Goal: Information Seeking & Learning: Learn about a topic

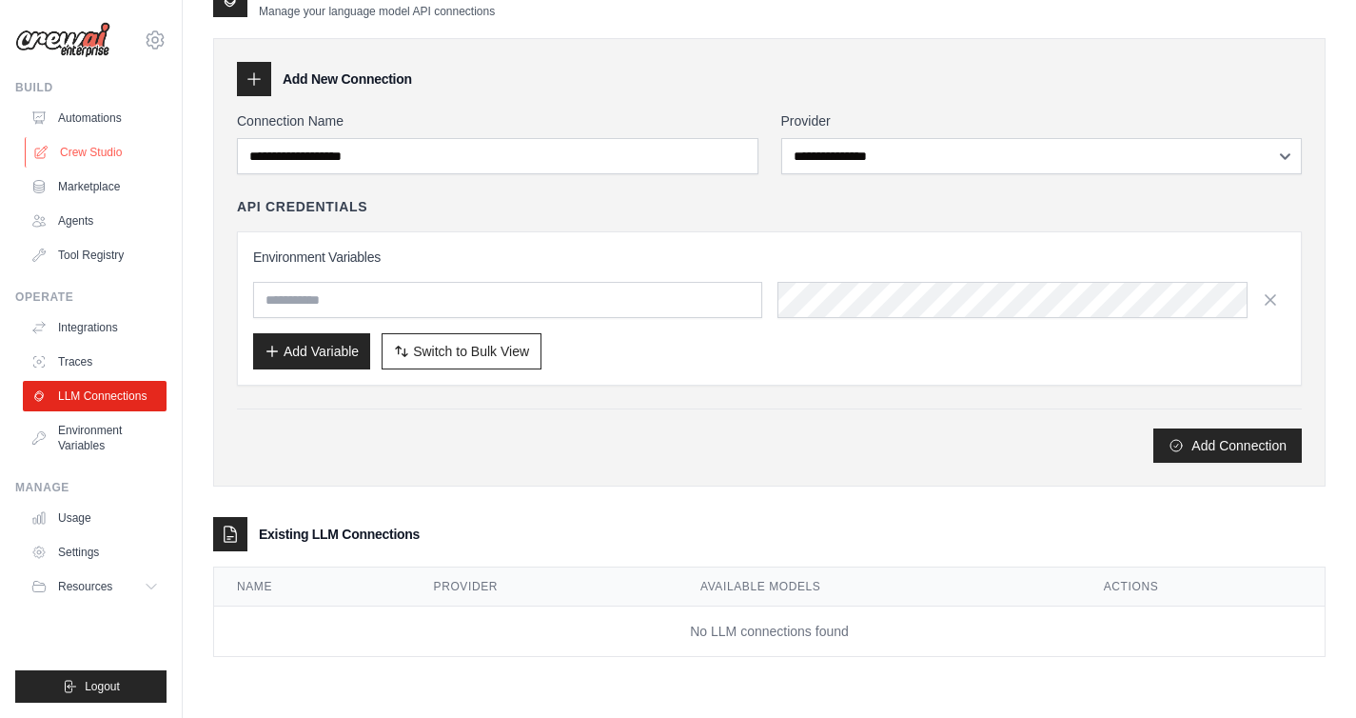
click at [107, 137] on link "Crew Studio" at bounding box center [97, 152] width 144 height 30
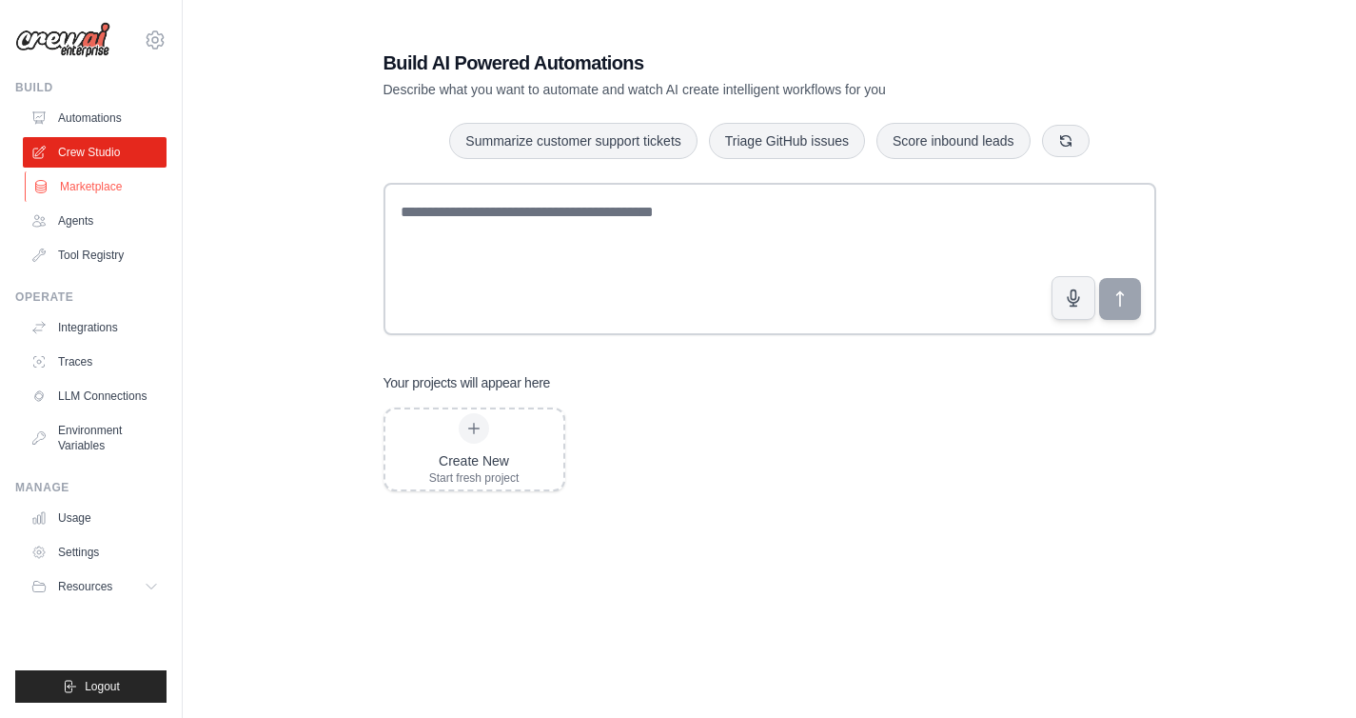
click at [101, 184] on link "Marketplace" at bounding box center [97, 186] width 144 height 30
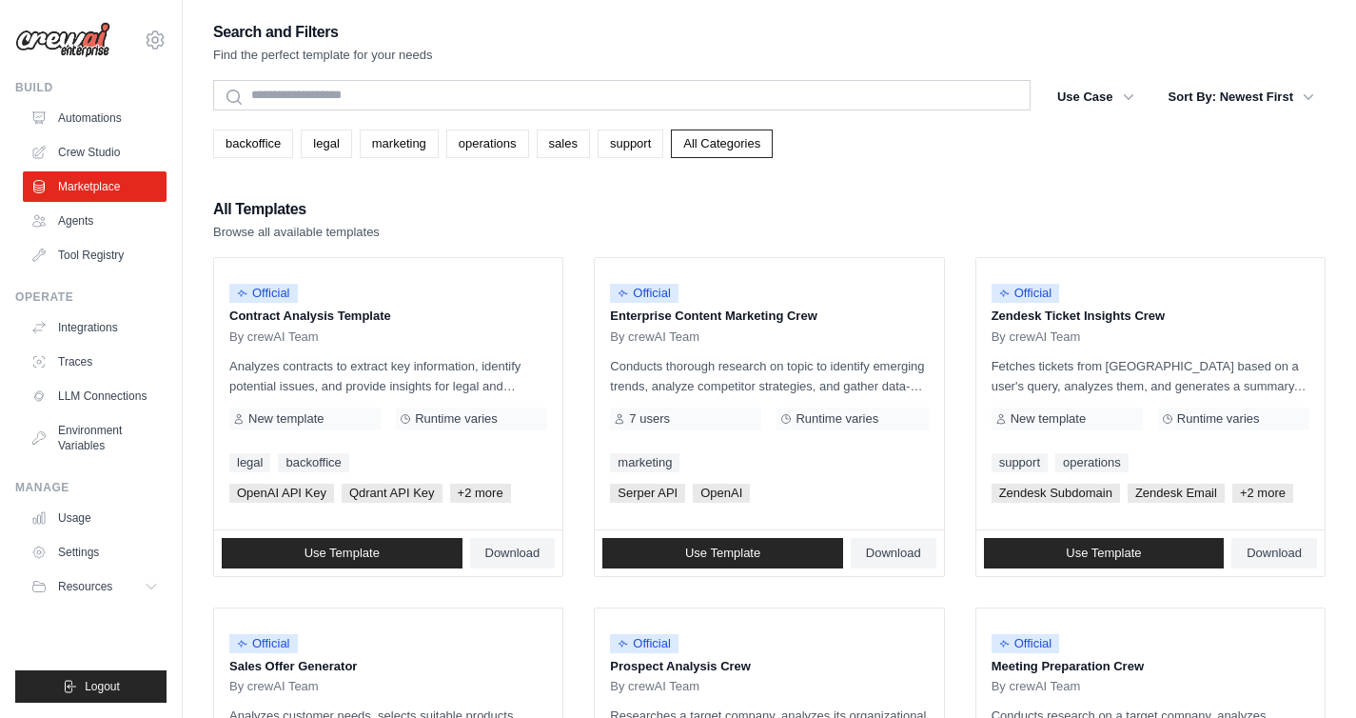
click at [89, 224] on link "Agents" at bounding box center [95, 221] width 144 height 30
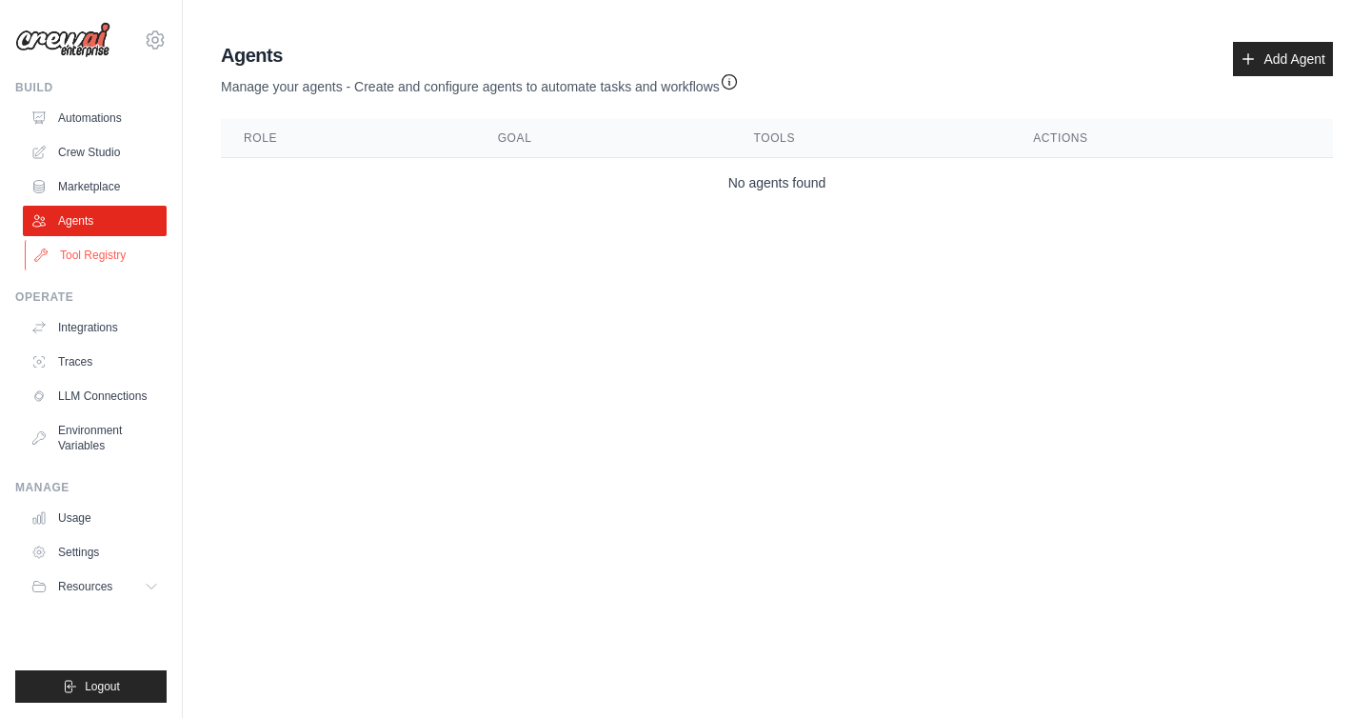
click at [89, 254] on link "Tool Registry" at bounding box center [97, 255] width 144 height 30
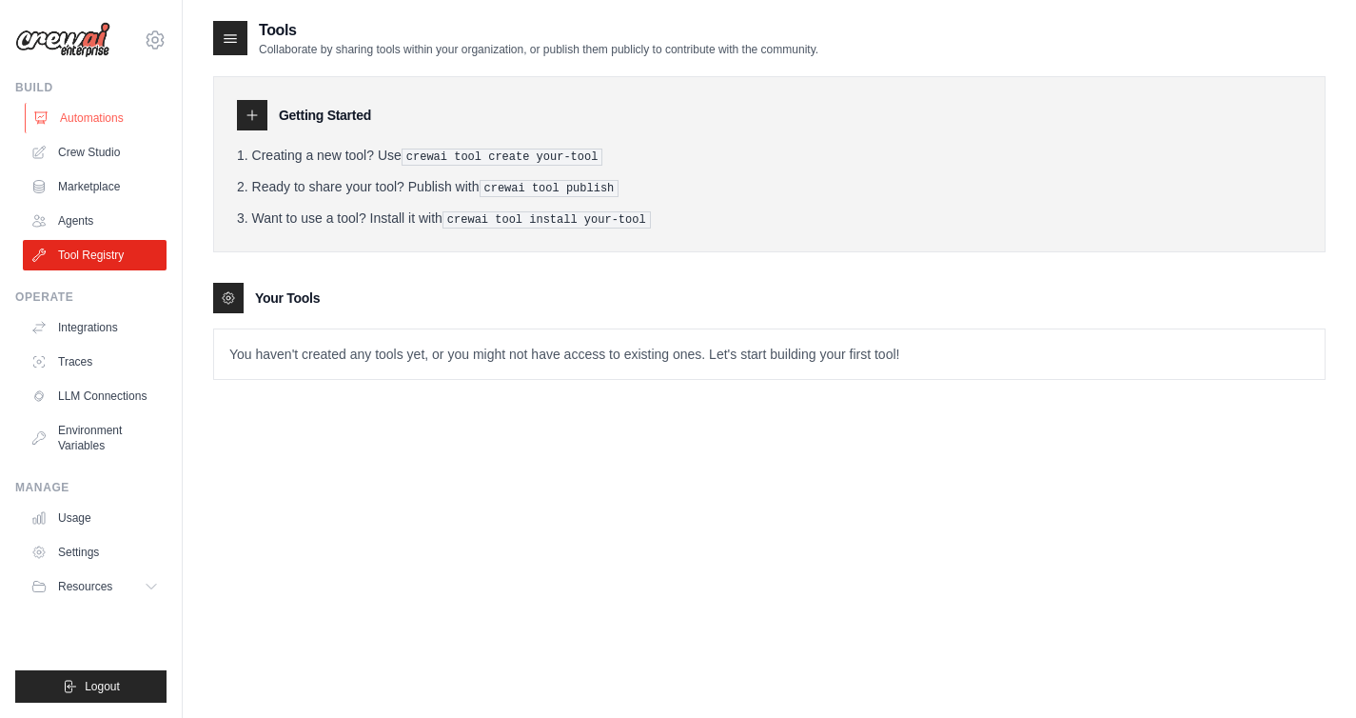
click at [92, 129] on link "Automations" at bounding box center [97, 118] width 144 height 30
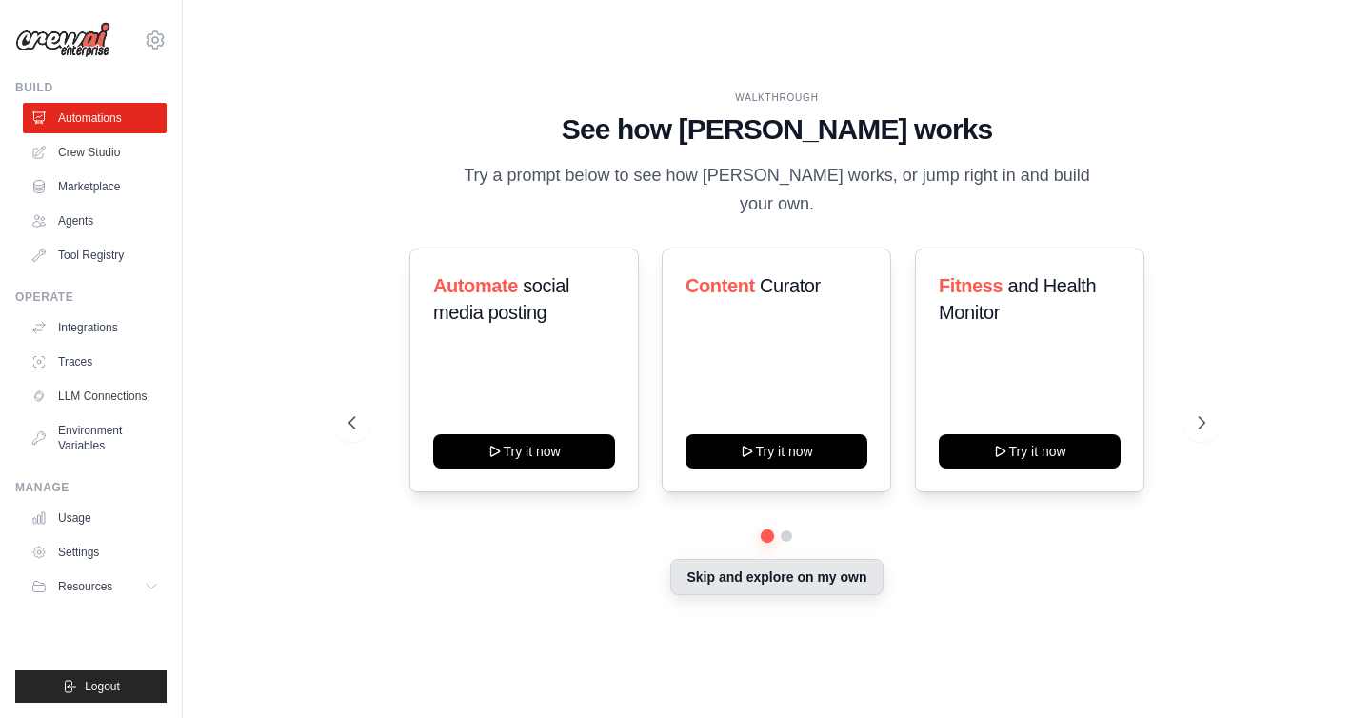
click at [765, 559] on button "Skip and explore on my own" at bounding box center [776, 577] width 212 height 36
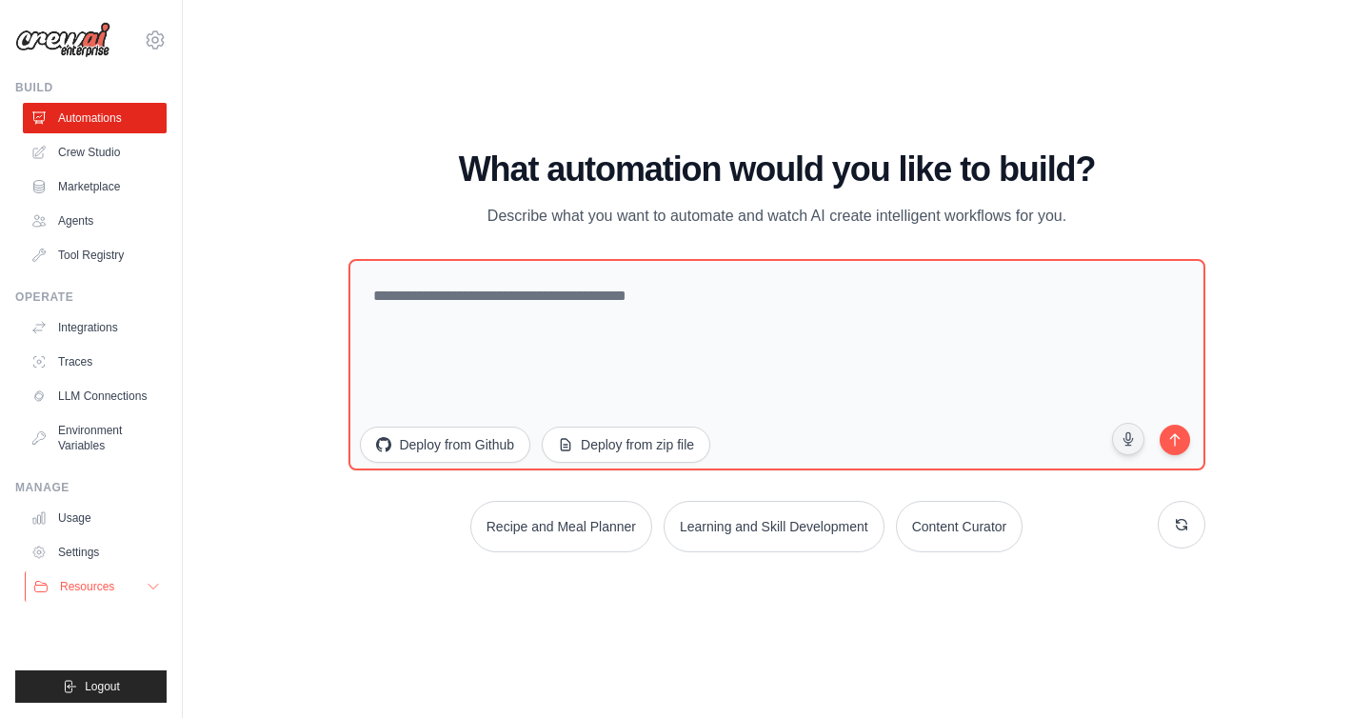
click at [117, 583] on button "Resources" at bounding box center [97, 586] width 144 height 30
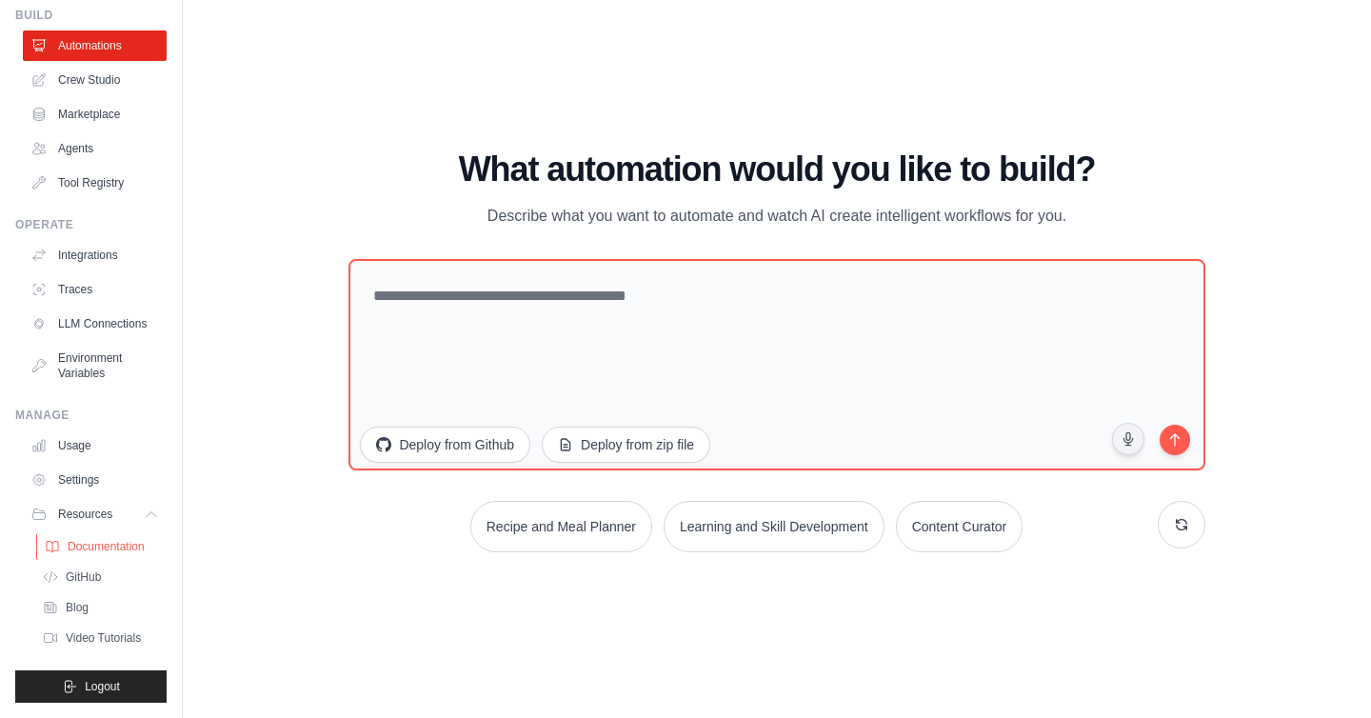
scroll to position [88, 0]
click at [103, 552] on span "Documentation" at bounding box center [106, 546] width 77 height 15
